Goal: Information Seeking & Learning: Learn about a topic

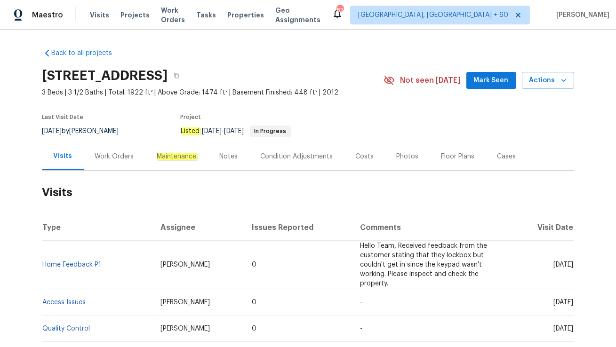
click at [124, 163] on div "Work Orders" at bounding box center [115, 157] width 62 height 28
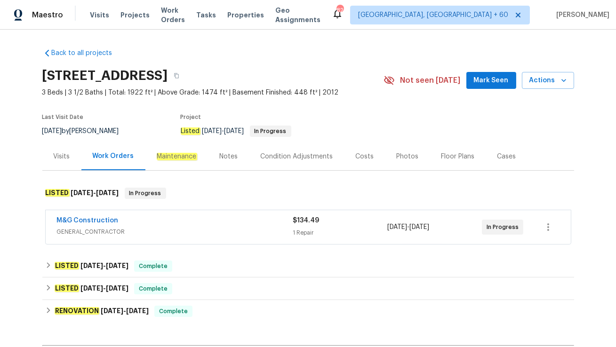
click at [143, 226] on div "M&G Construction" at bounding box center [175, 221] width 236 height 11
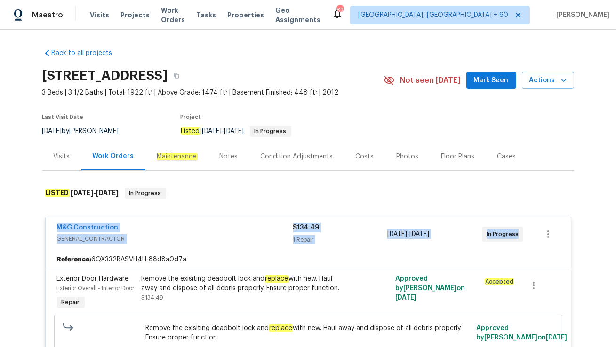
drag, startPoint x: 52, startPoint y: 227, endPoint x: 513, endPoint y: 244, distance: 461.1
click at [513, 244] on div "M&G Construction GENERAL_CONTRACTOR $134.49 1 Repair [DATE] - [DATE] In Progress" at bounding box center [308, 234] width 525 height 34
copy div "M&G Construction GENERAL_CONTRACTOR $134.49 1 Repair [DATE] - [DATE] In Progress"
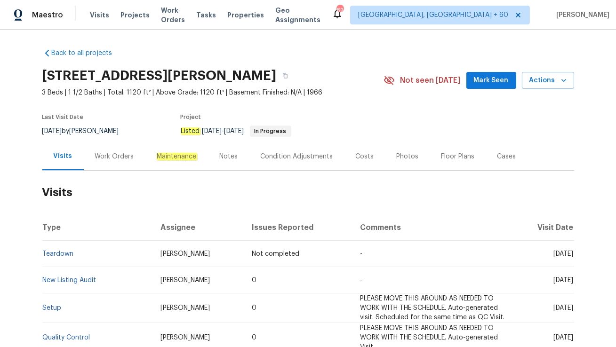
click at [113, 155] on div "Work Orders" at bounding box center [114, 156] width 39 height 9
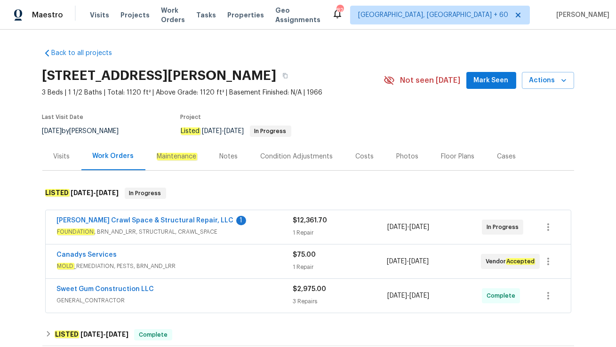
click at [232, 258] on div "Canadys Services" at bounding box center [175, 255] width 236 height 11
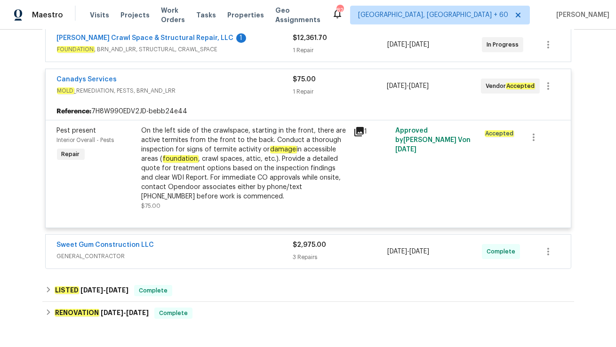
scroll to position [185, 0]
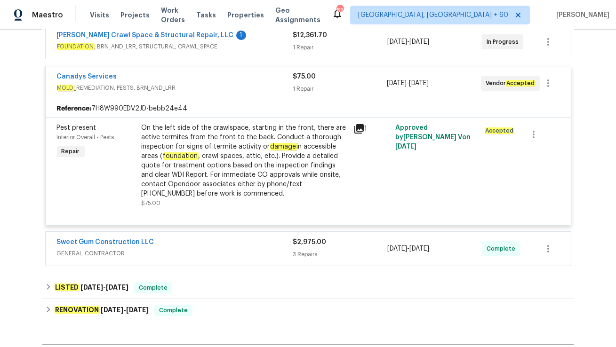
click at [217, 249] on span "GENERAL_CONTRACTOR" at bounding box center [175, 253] width 236 height 9
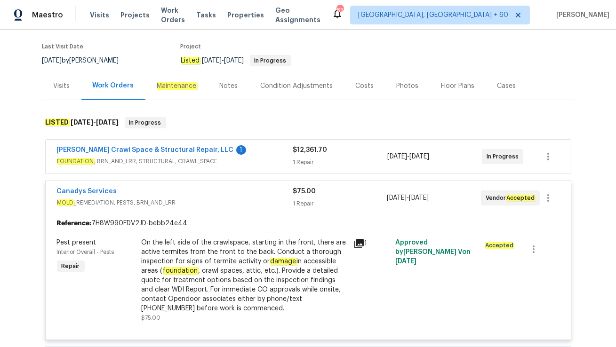
scroll to position [62, 0]
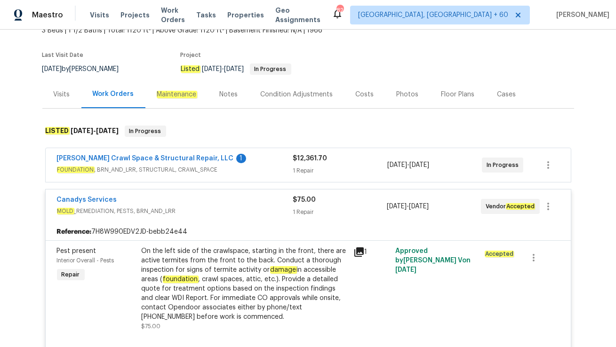
click at [250, 169] on span "FOUNDATION , BRN_AND_LRR, STRUCTURAL, CRAWL_SPACE" at bounding box center [175, 169] width 236 height 9
